Goal: Navigation & Orientation: Find specific page/section

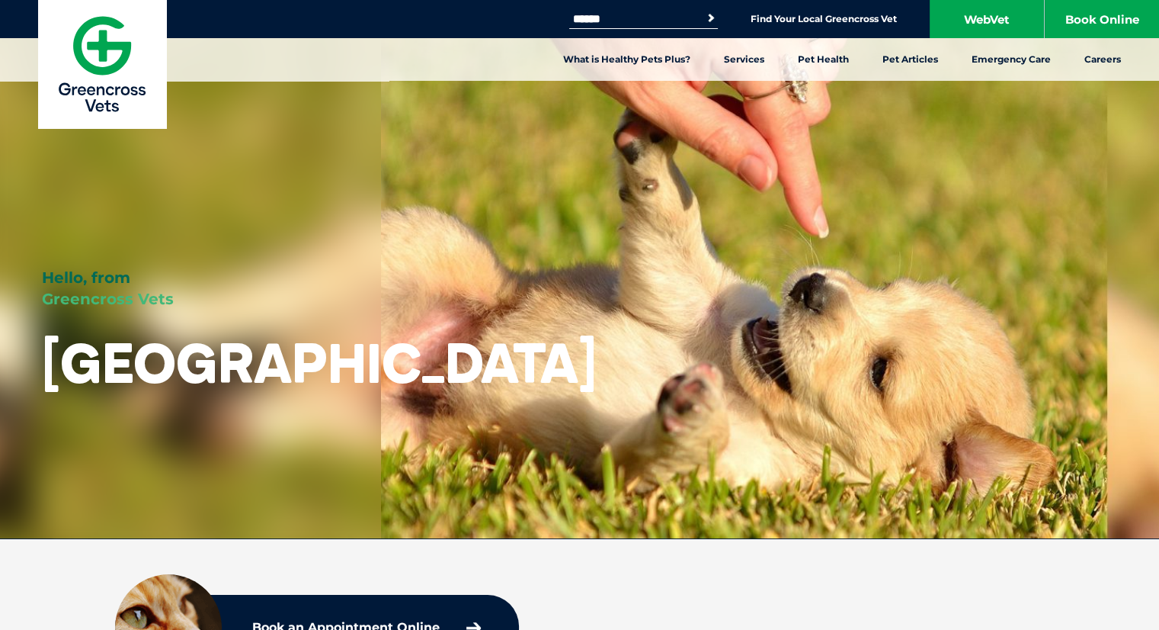
click at [88, 103] on img at bounding box center [102, 64] width 128 height 128
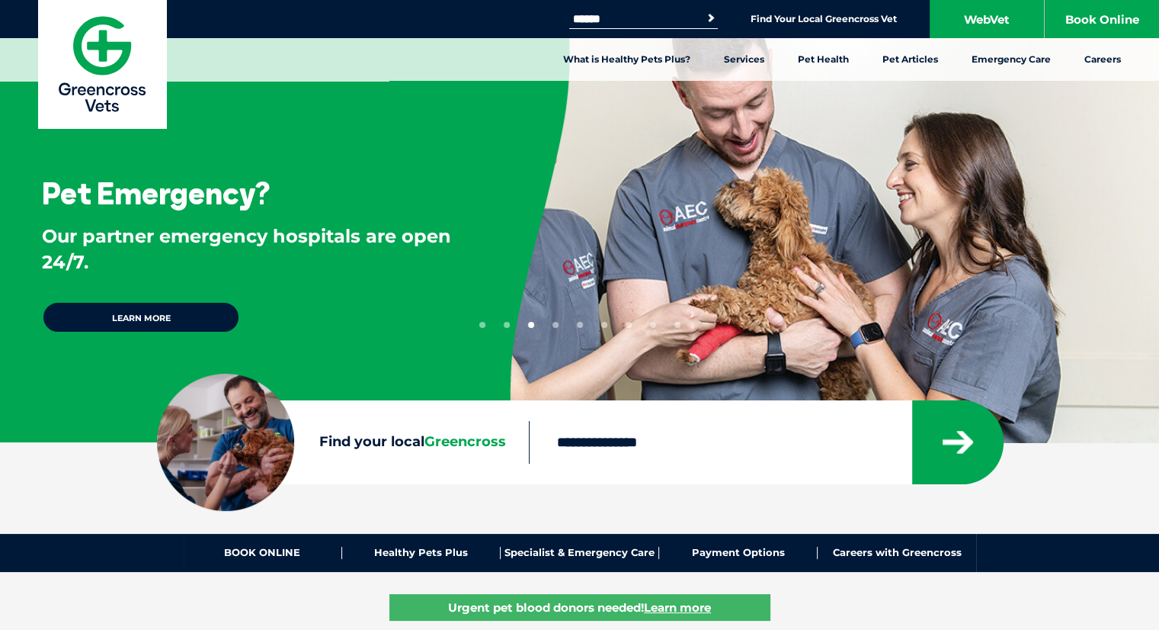
click at [531, 325] on button "3" at bounding box center [531, 325] width 6 height 6
click at [557, 326] on button "4" at bounding box center [556, 325] width 6 height 6
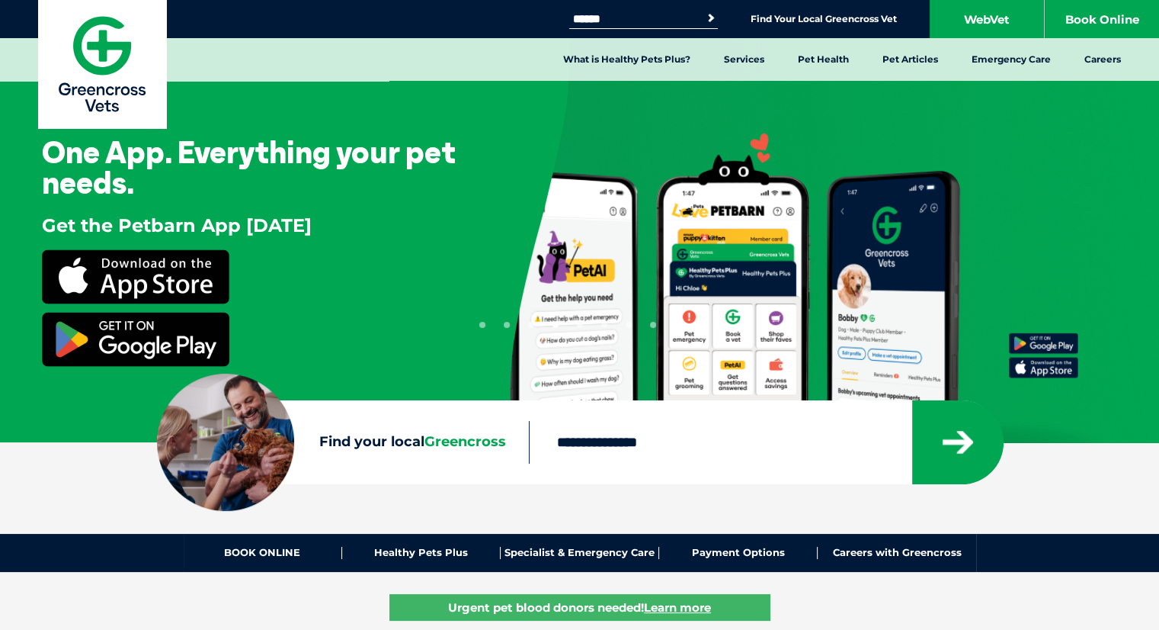
click at [579, 324] on button "5" at bounding box center [580, 325] width 6 height 6
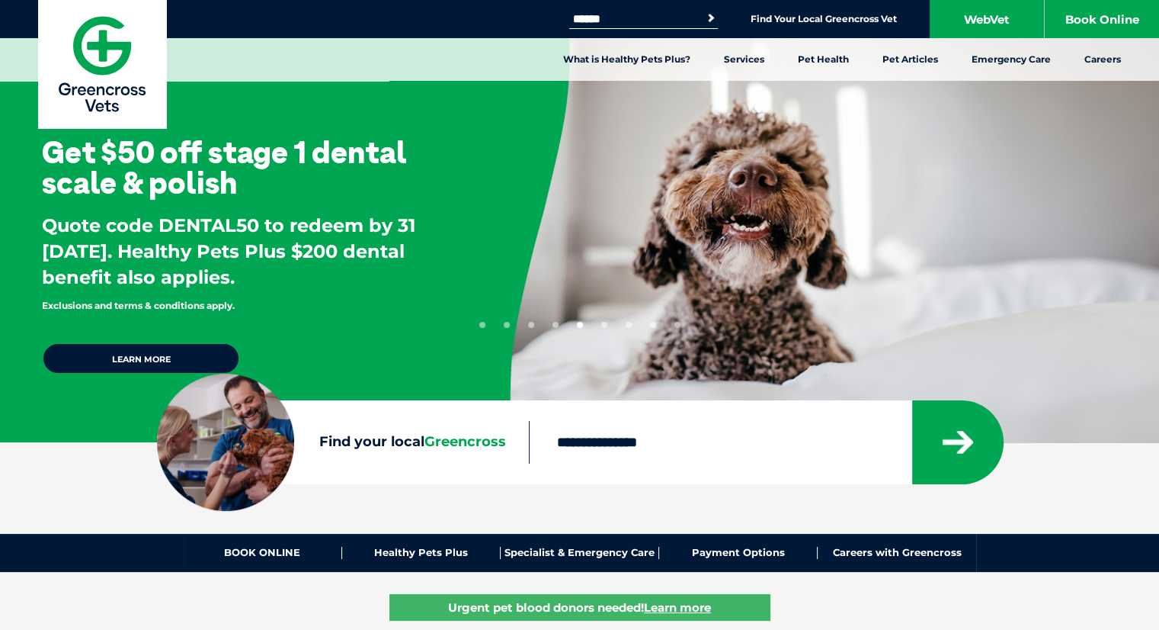
click at [605, 322] on button "6" at bounding box center [604, 325] width 6 height 6
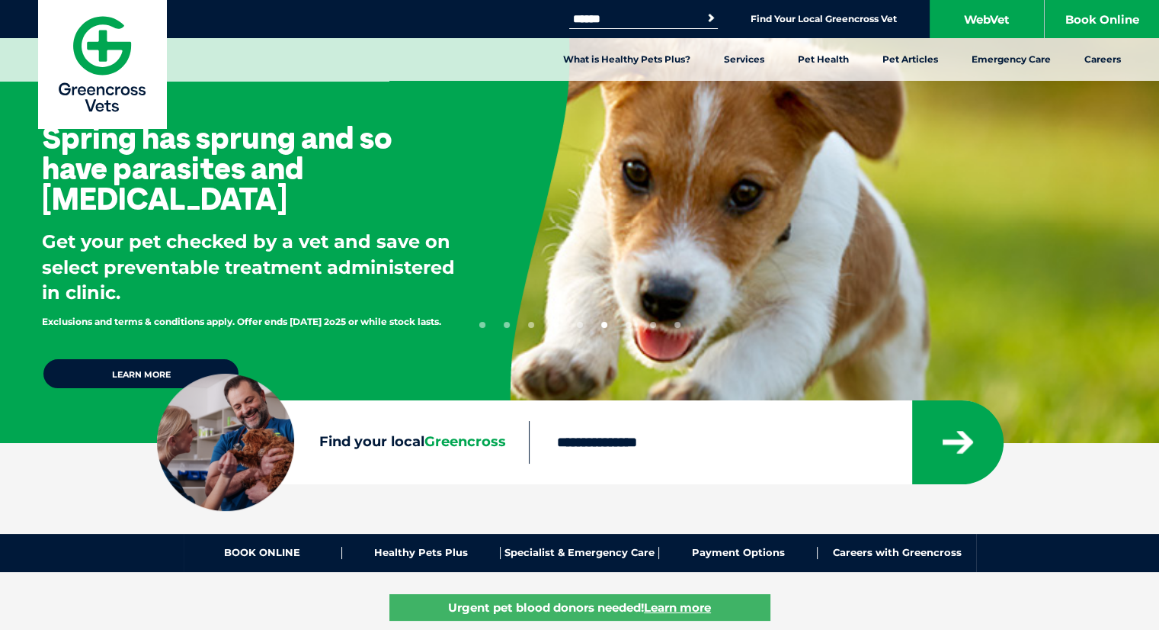
click at [628, 325] on button "7" at bounding box center [629, 325] width 6 height 6
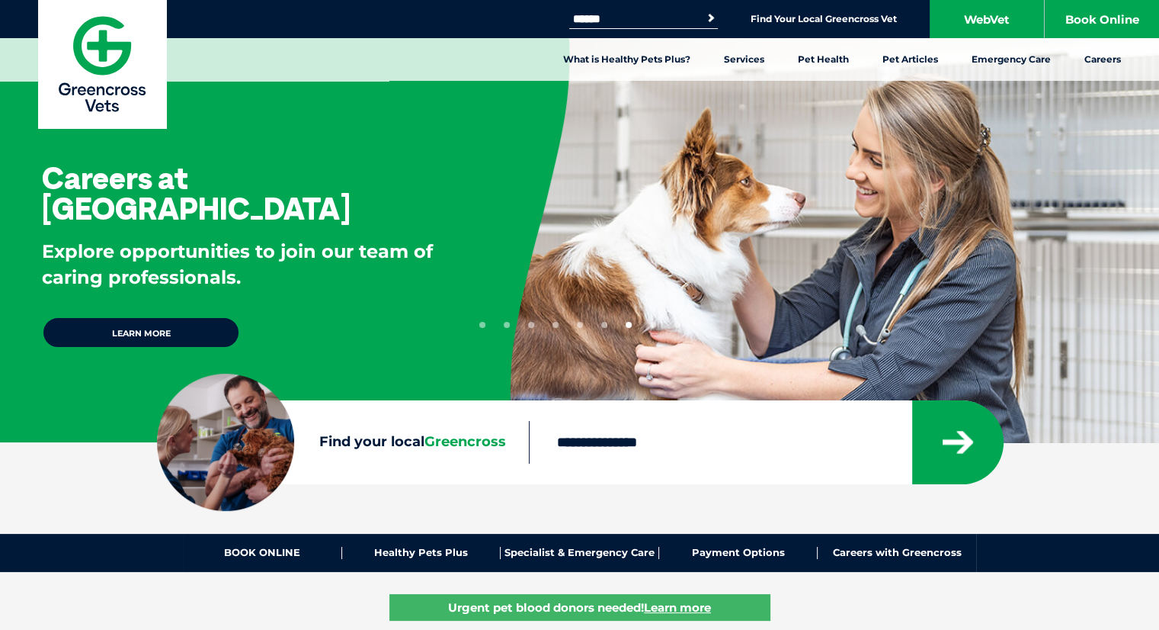
click at [659, 326] on ul "1 2 3 4 5 6 7 8 9" at bounding box center [579, 322] width 201 height 12
click at [653, 325] on button "8" at bounding box center [653, 325] width 6 height 6
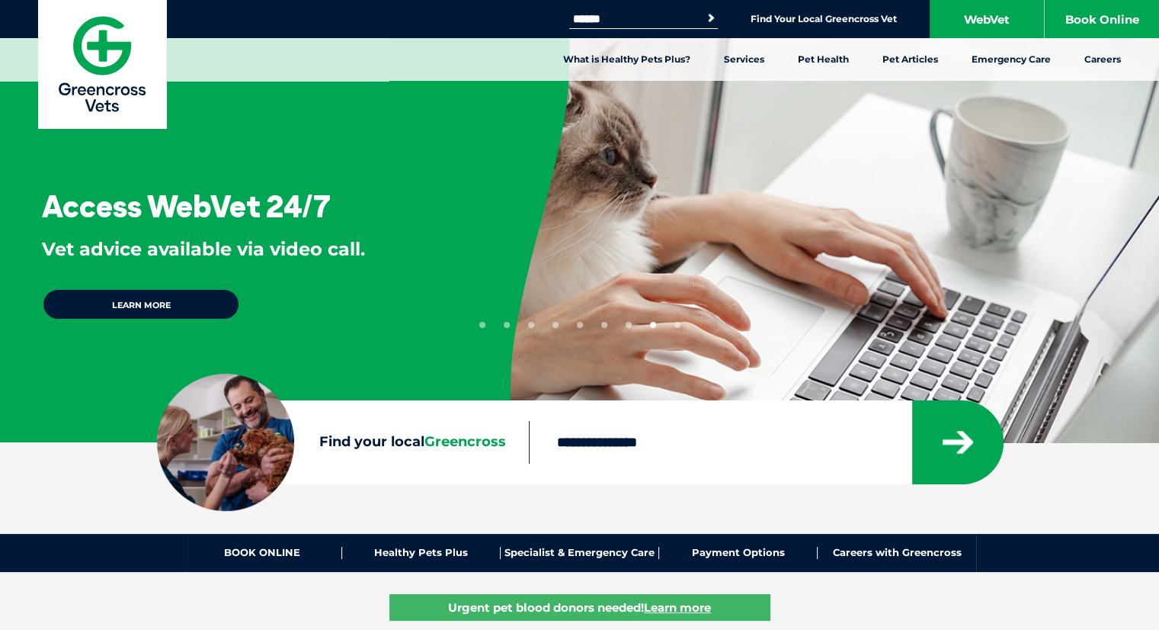
click at [683, 324] on div "Access WebVet 24/7 Vet advice available via video call. Learn more" at bounding box center [579, 228] width 1159 height 457
click at [669, 325] on ul "1 2 3 4 5 6 7 8 9" at bounding box center [579, 322] width 201 height 12
click at [672, 325] on ul "1 2 3 4 5 6 7 8 9" at bounding box center [579, 322] width 201 height 12
click at [675, 325] on button "9" at bounding box center [678, 325] width 6 height 6
